Goal: Navigation & Orientation: Find specific page/section

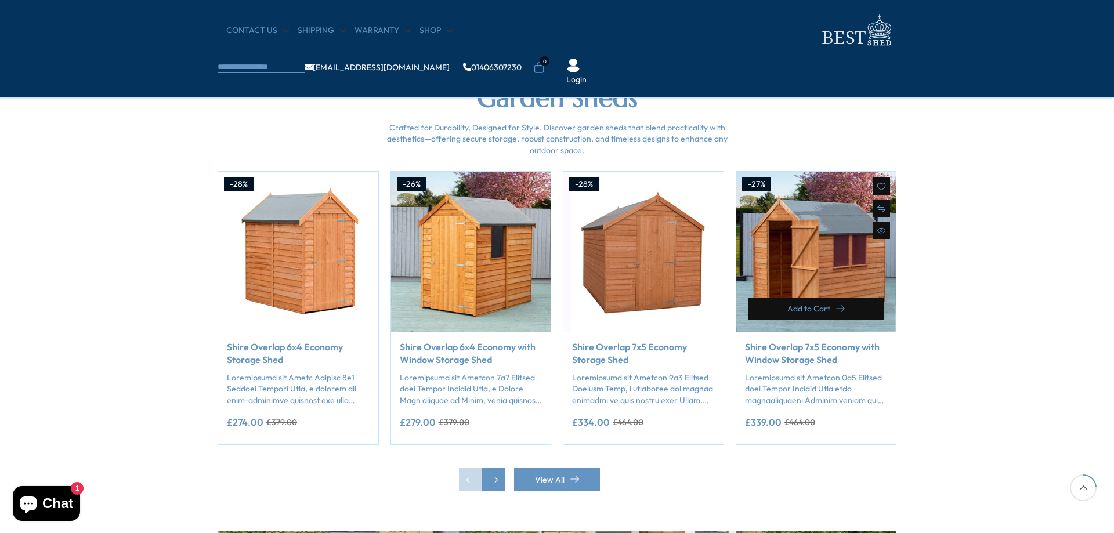
scroll to position [810, 0]
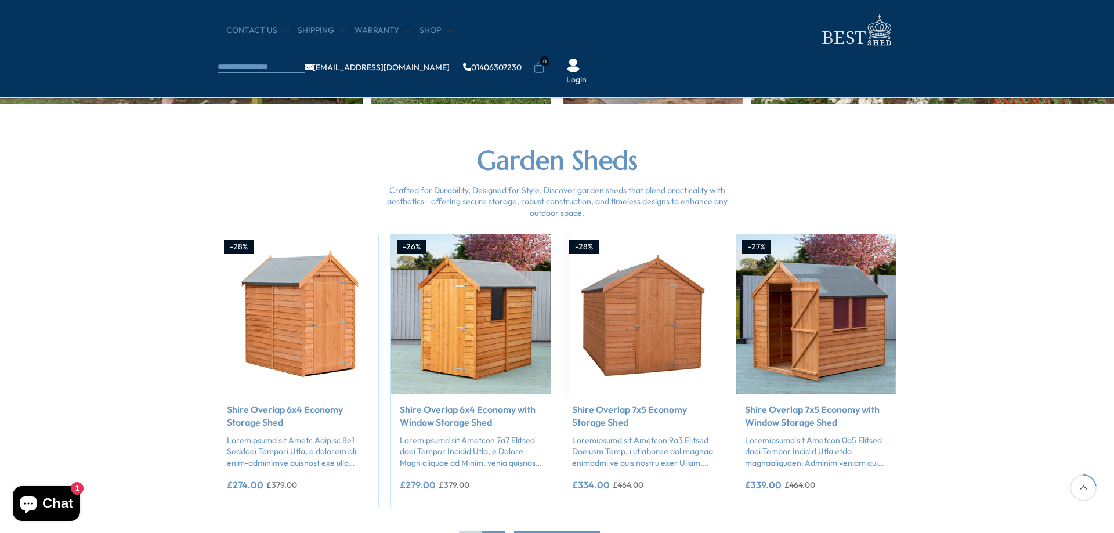
click at [985, 345] on section "Garden Sheds Crafted for Durability, Designed for Style. Discover garden sheds …" at bounding box center [557, 349] width 1114 height 490
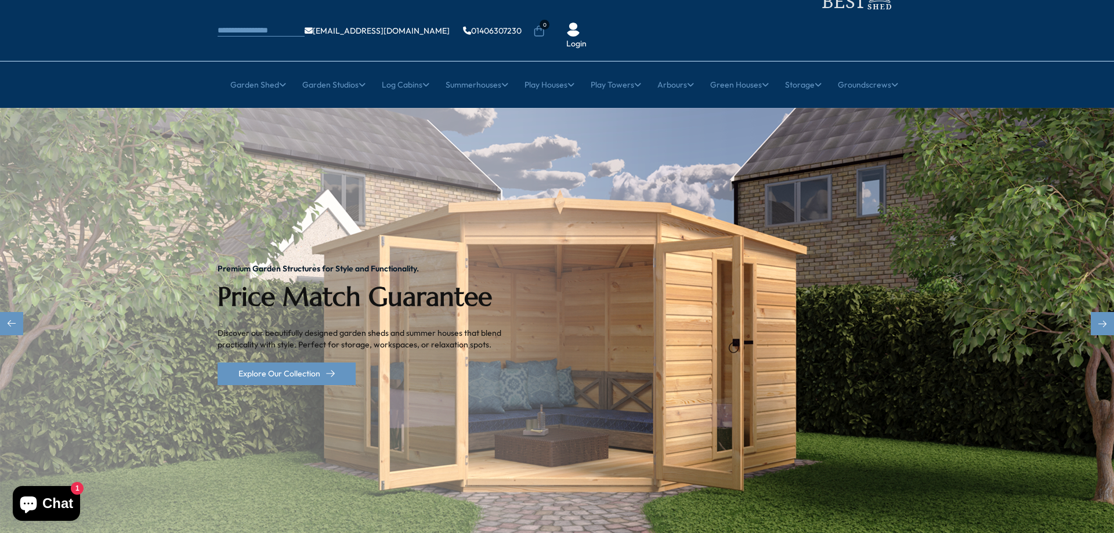
scroll to position [0, 0]
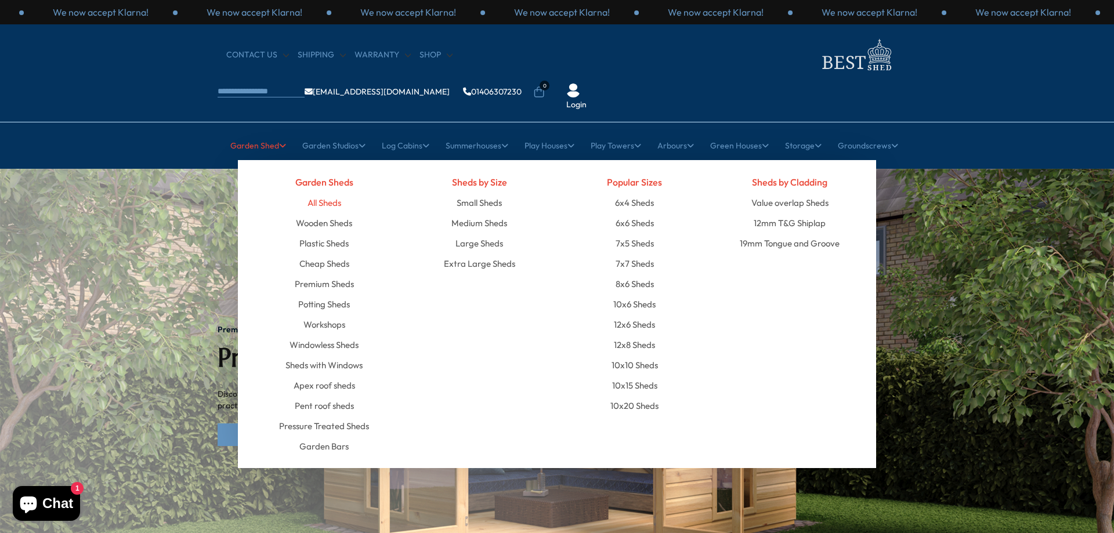
click at [331, 193] on link "All Sheds" at bounding box center [324, 203] width 34 height 20
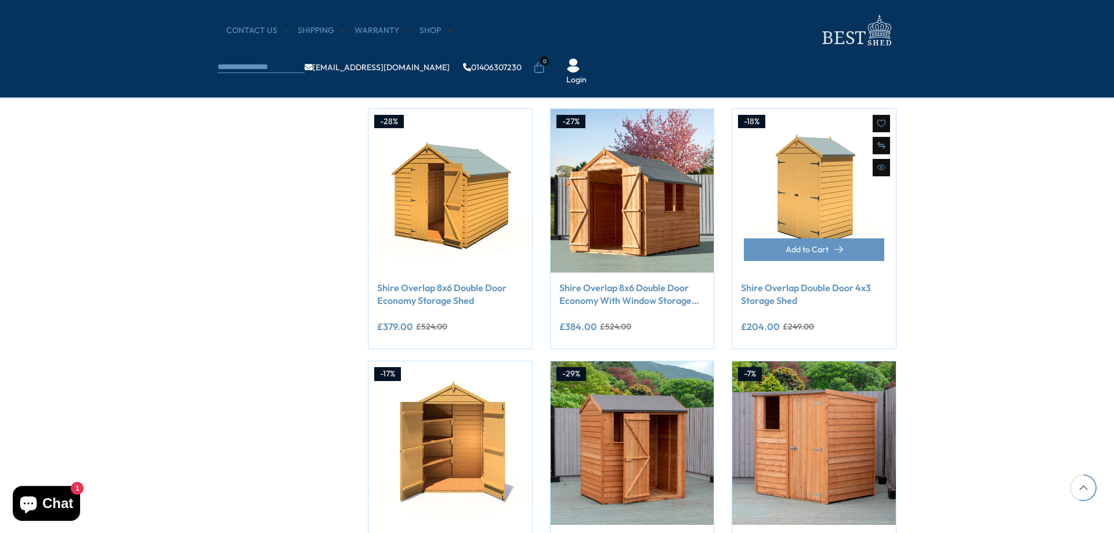
scroll to position [696, 0]
